Goal: Navigation & Orientation: Find specific page/section

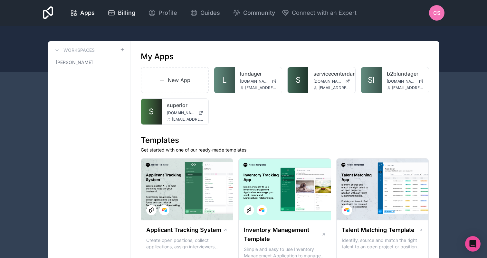
click at [118, 15] on span "Billing" at bounding box center [126, 12] width 17 height 9
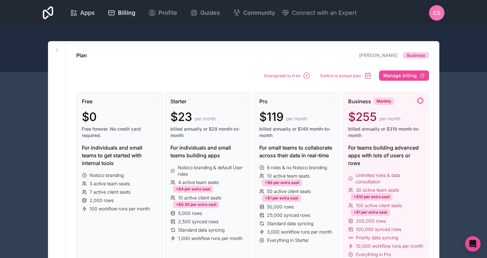
click at [82, 17] on span "Apps" at bounding box center [87, 12] width 14 height 9
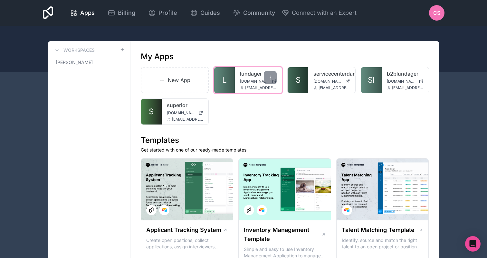
click at [248, 73] on link "lundager" at bounding box center [258, 74] width 37 height 8
